Goal: Information Seeking & Learning: Learn about a topic

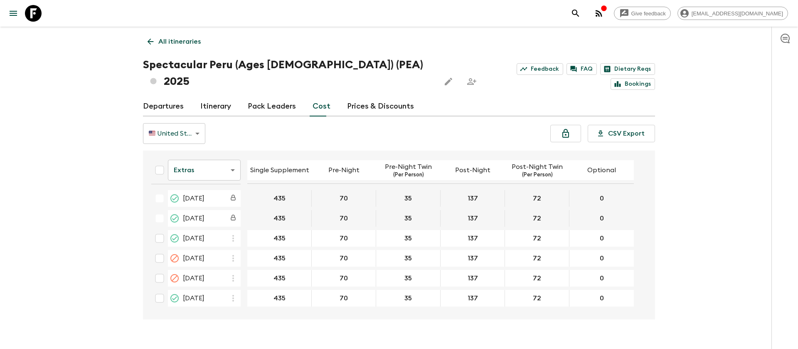
click at [29, 17] on icon at bounding box center [33, 13] width 17 height 17
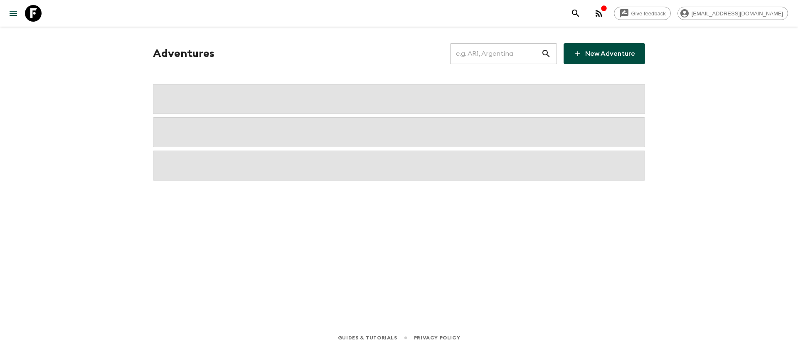
click at [498, 59] on input "text" at bounding box center [495, 53] width 91 height 23
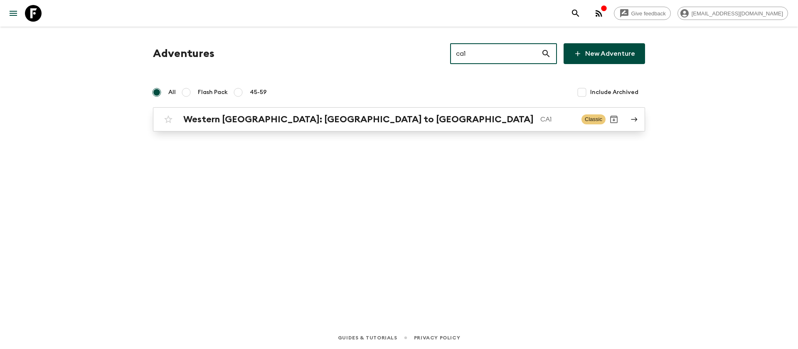
type input "ca1"
click at [540, 121] on p "CA1" at bounding box center [557, 119] width 34 height 10
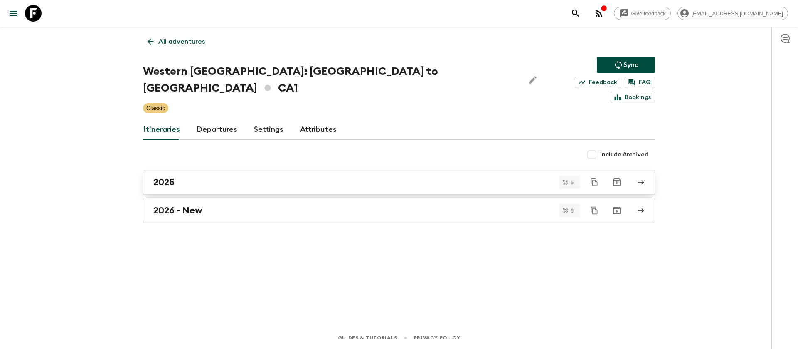
click at [171, 177] on h2 "2025" at bounding box center [163, 182] width 21 height 11
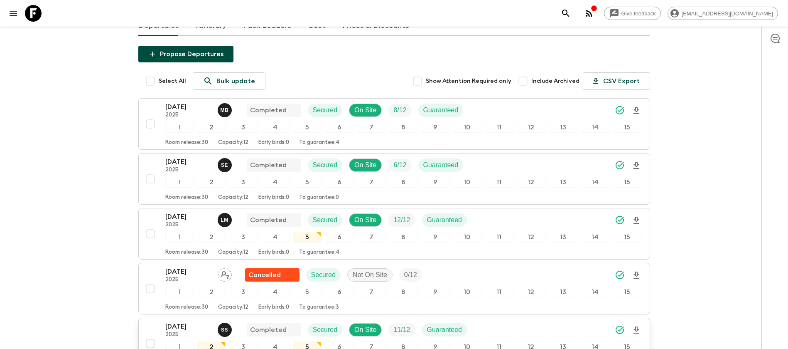
scroll to position [215, 0]
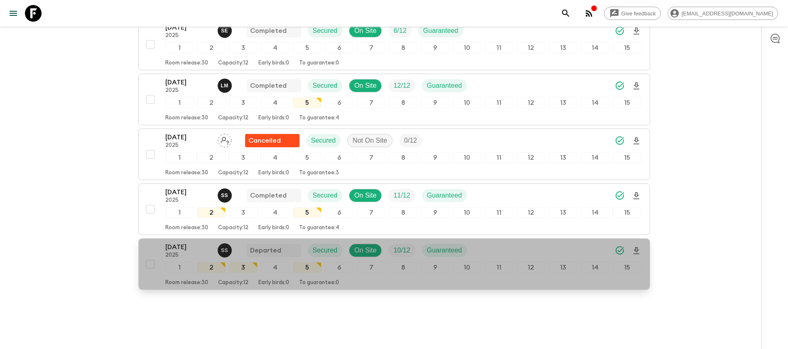
click at [190, 242] on p "[DATE]" at bounding box center [188, 247] width 46 height 10
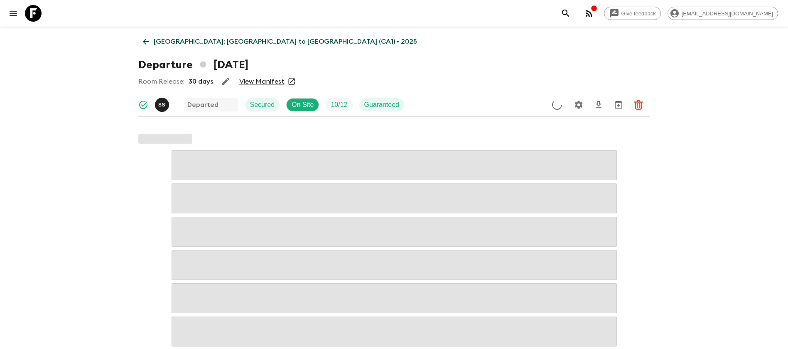
click at [254, 82] on link "View Manifest" at bounding box center [261, 81] width 45 height 8
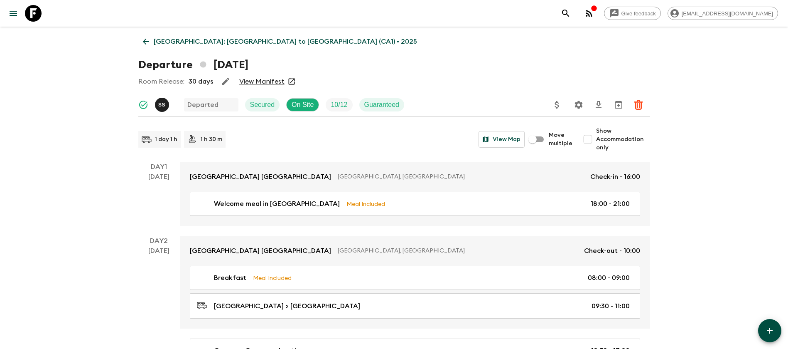
click at [144, 42] on icon at bounding box center [146, 42] width 6 height 6
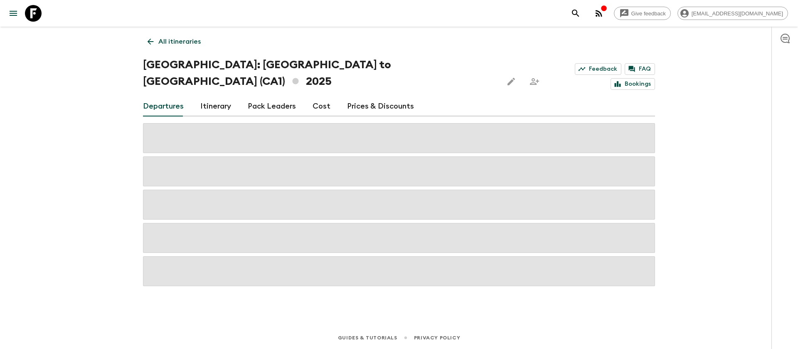
click at [315, 96] on link "Cost" at bounding box center [322, 106] width 18 height 20
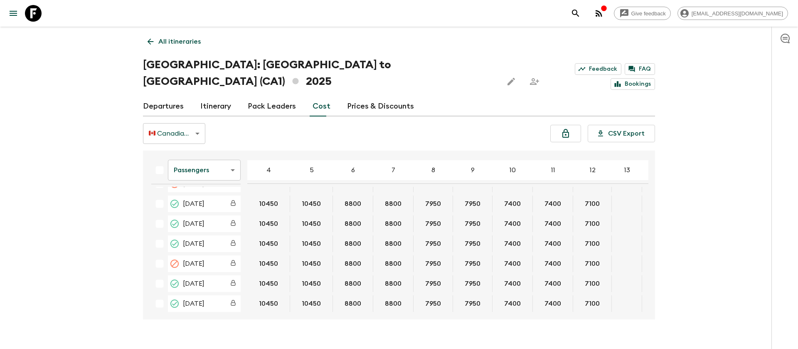
scroll to position [20, 0]
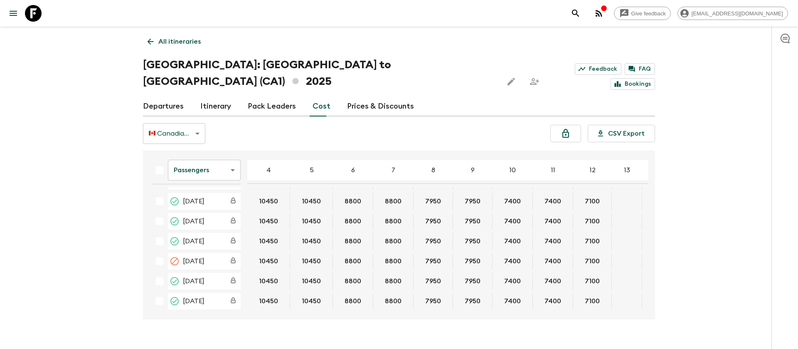
click at [211, 151] on body "Give feedback [EMAIL_ADDRESS][DOMAIN_NAME] All itineraries [GEOGRAPHIC_DATA]: […" at bounding box center [399, 182] width 798 height 365
click at [204, 185] on li "Extras" at bounding box center [204, 186] width 73 height 13
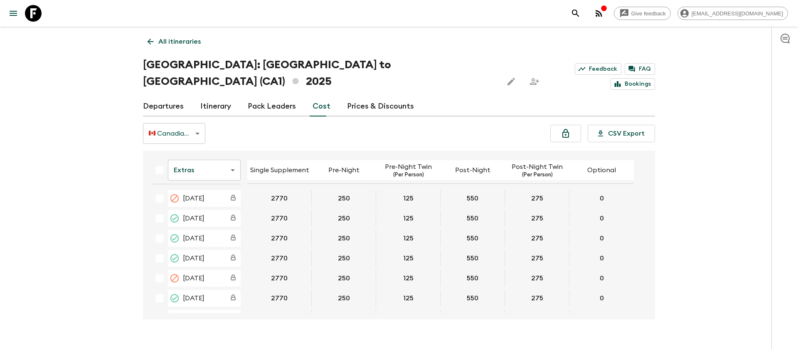
click at [58, 143] on div "Give feedback [EMAIL_ADDRESS][DOMAIN_NAME] All itineraries [GEOGRAPHIC_DATA]: […" at bounding box center [399, 182] width 798 height 365
click at [39, 14] on icon at bounding box center [33, 13] width 17 height 17
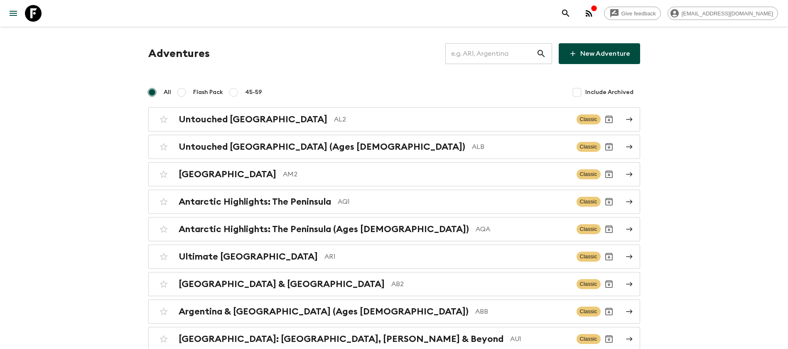
click at [498, 51] on input "text" at bounding box center [491, 53] width 91 height 23
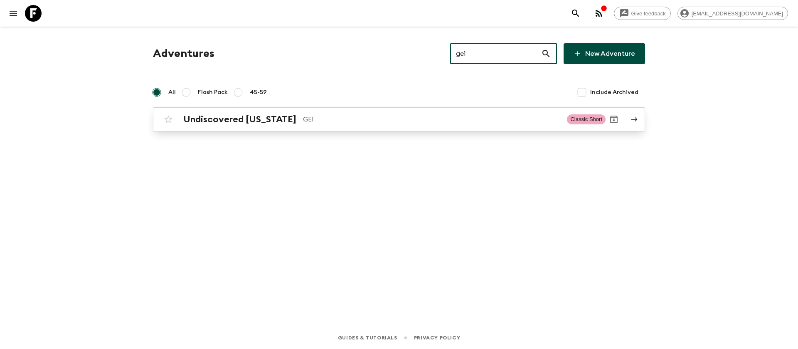
type input "ge1"
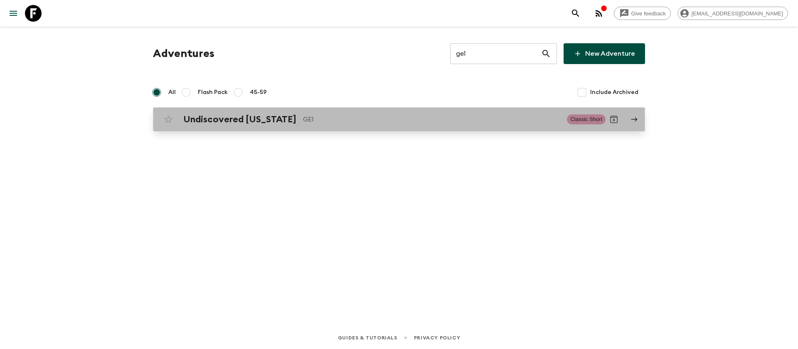
click at [261, 121] on h2 "Undiscovered [US_STATE]" at bounding box center [239, 119] width 113 height 11
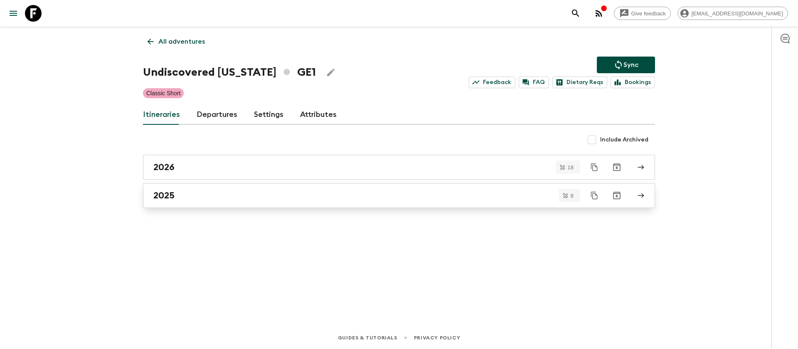
click at [174, 200] on h2 "2025" at bounding box center [163, 195] width 21 height 11
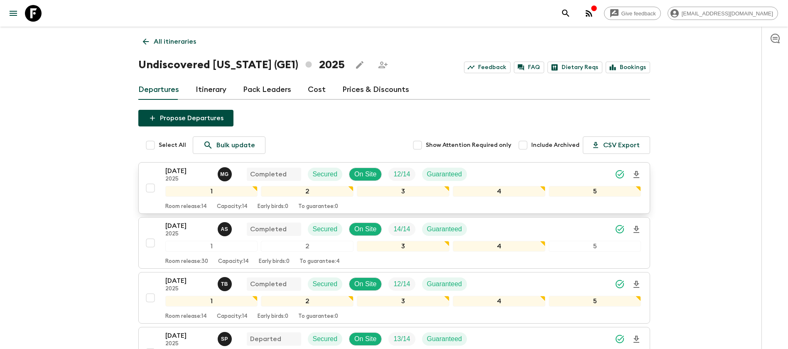
click at [183, 172] on p "[DATE]" at bounding box center [188, 171] width 46 height 10
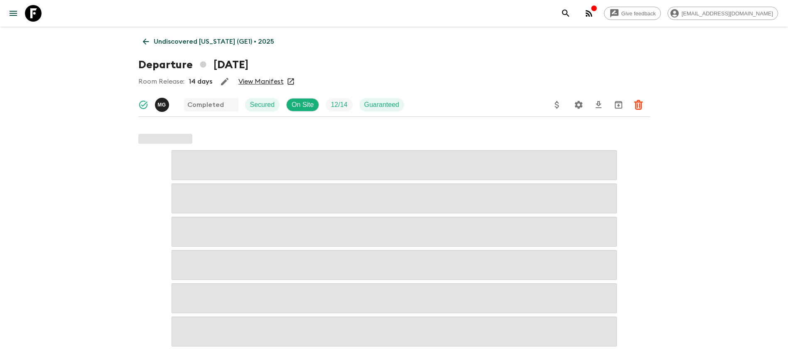
click at [259, 82] on link "View Manifest" at bounding box center [261, 81] width 45 height 8
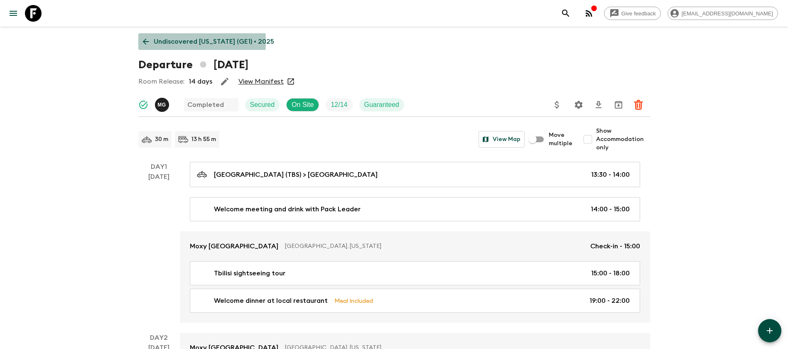
click at [146, 42] on icon at bounding box center [146, 42] width 6 height 6
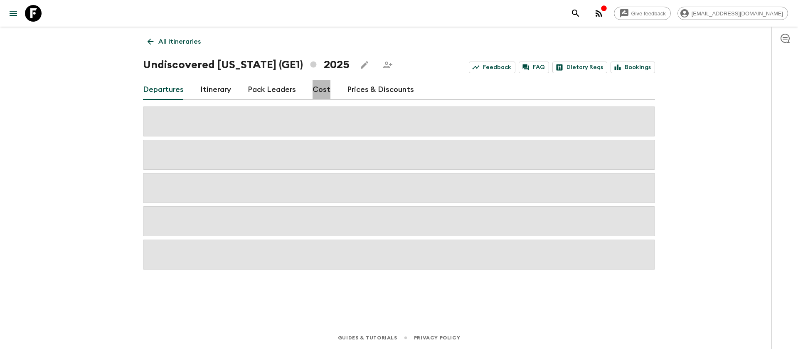
click at [320, 89] on link "Cost" at bounding box center [322, 90] width 18 height 20
